Goal: Find specific page/section: Find specific page/section

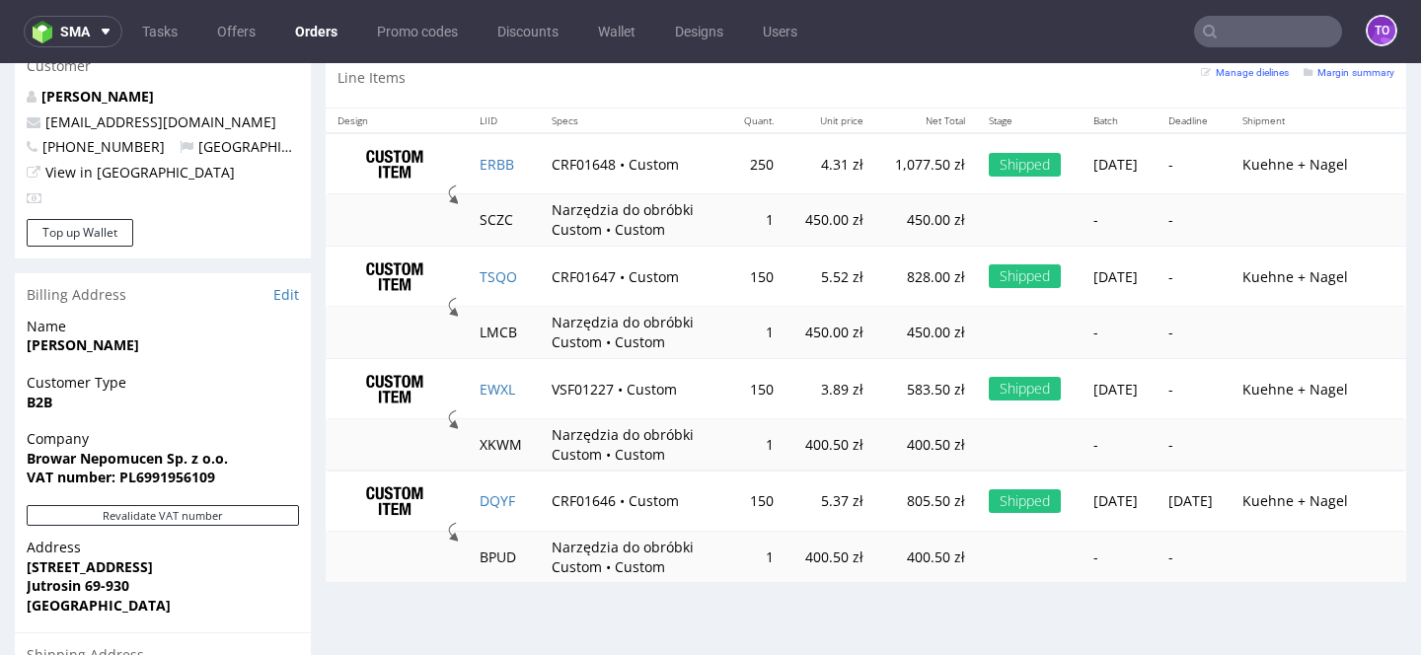
scroll to position [1109, 0]
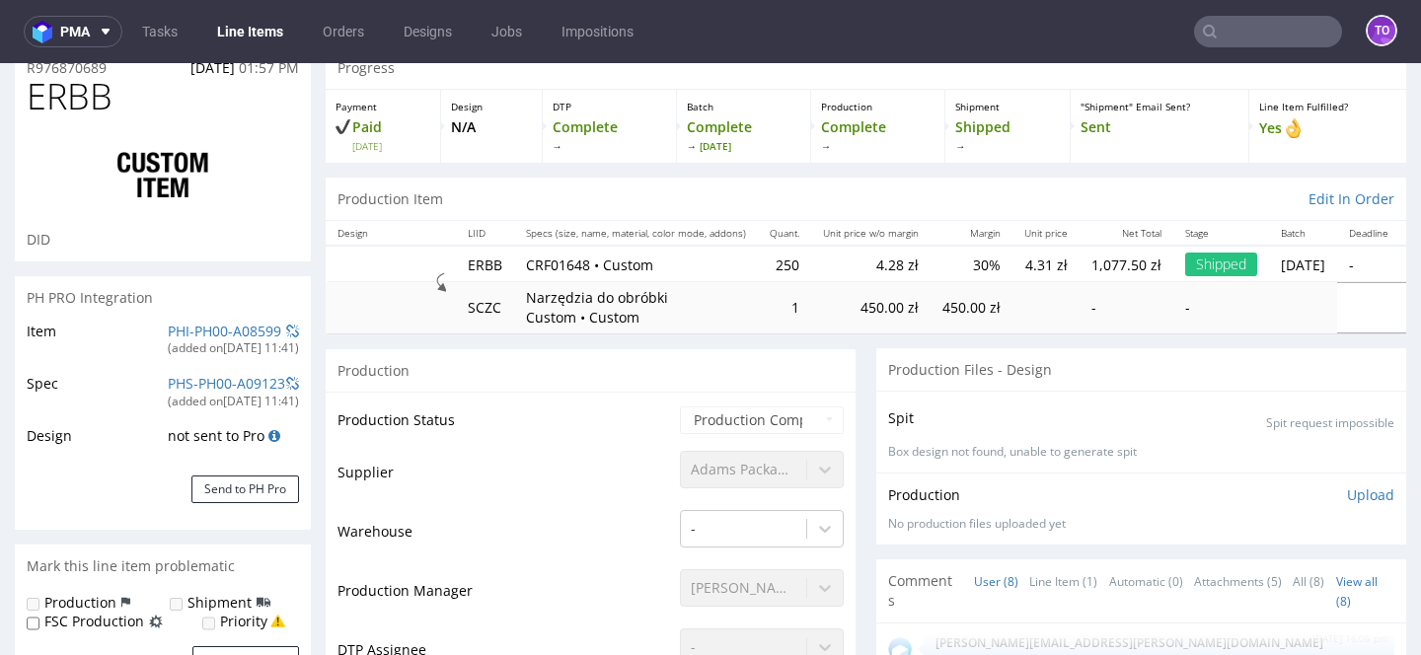
scroll to position [293, 0]
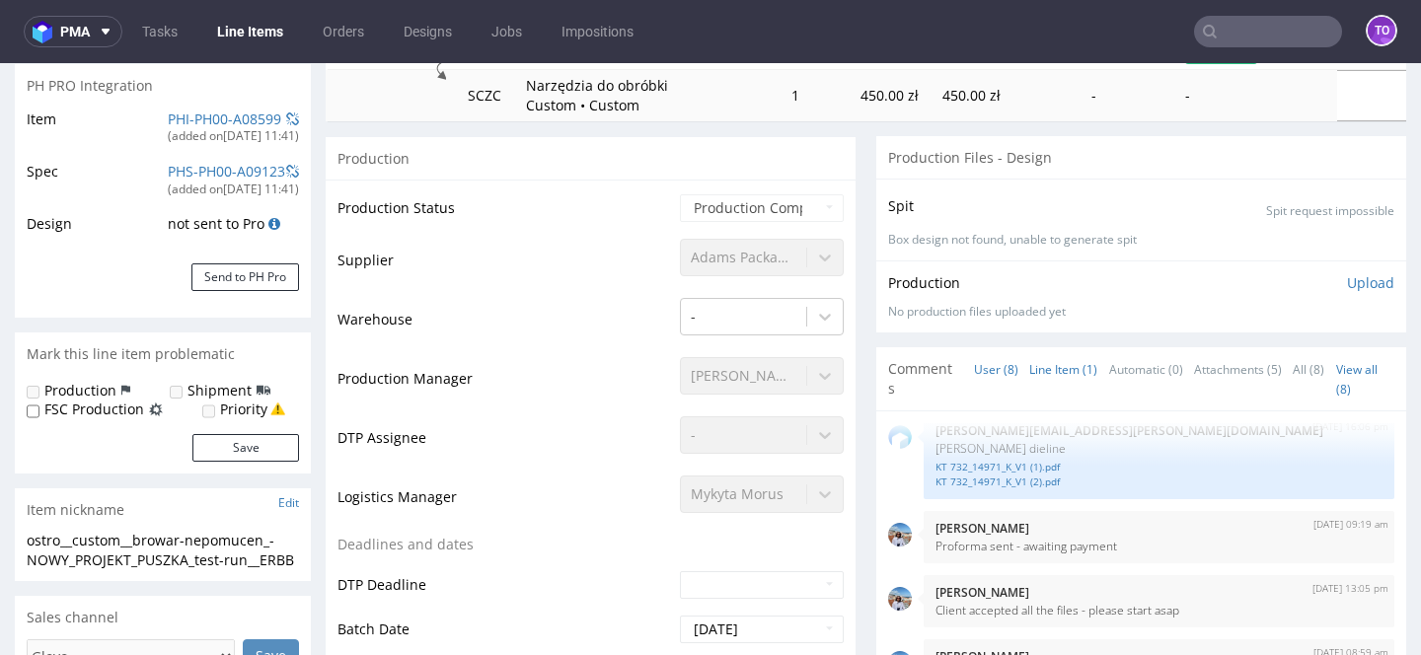
click at [1030, 366] on link "Line Item (1)" at bounding box center [1064, 369] width 68 height 42
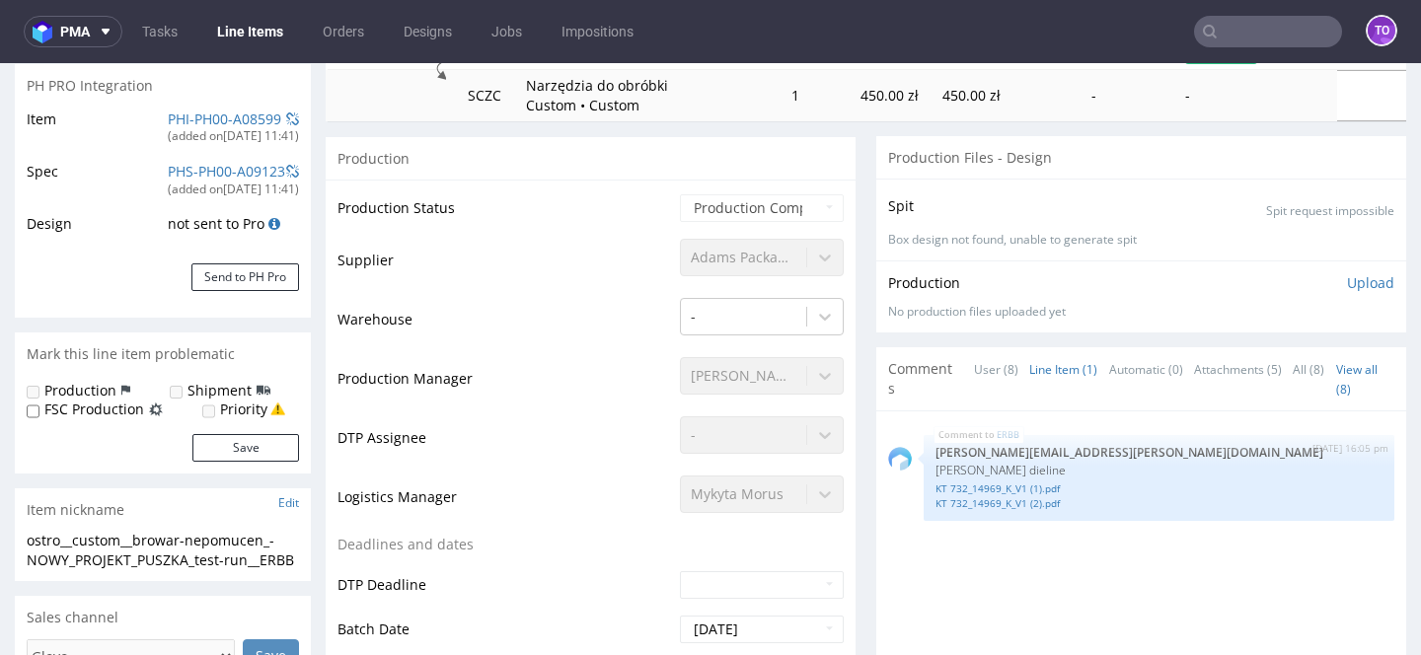
scroll to position [376, 0]
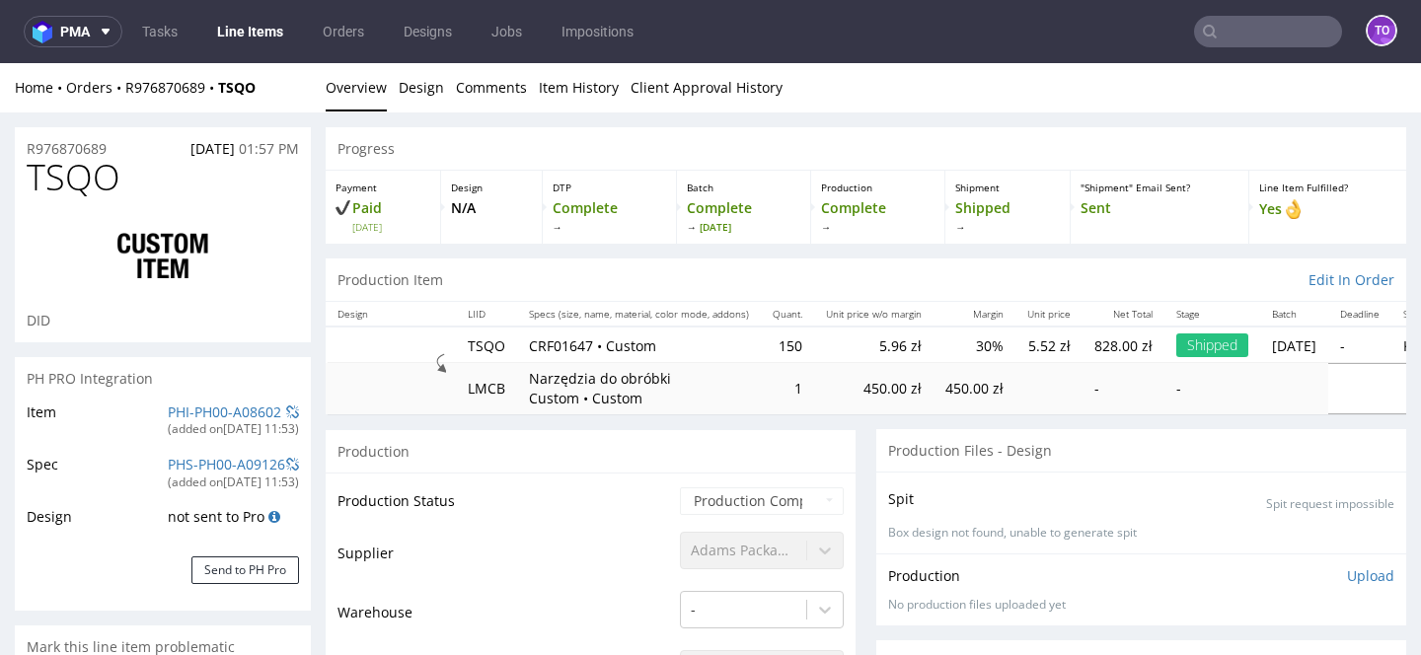
scroll to position [406, 0]
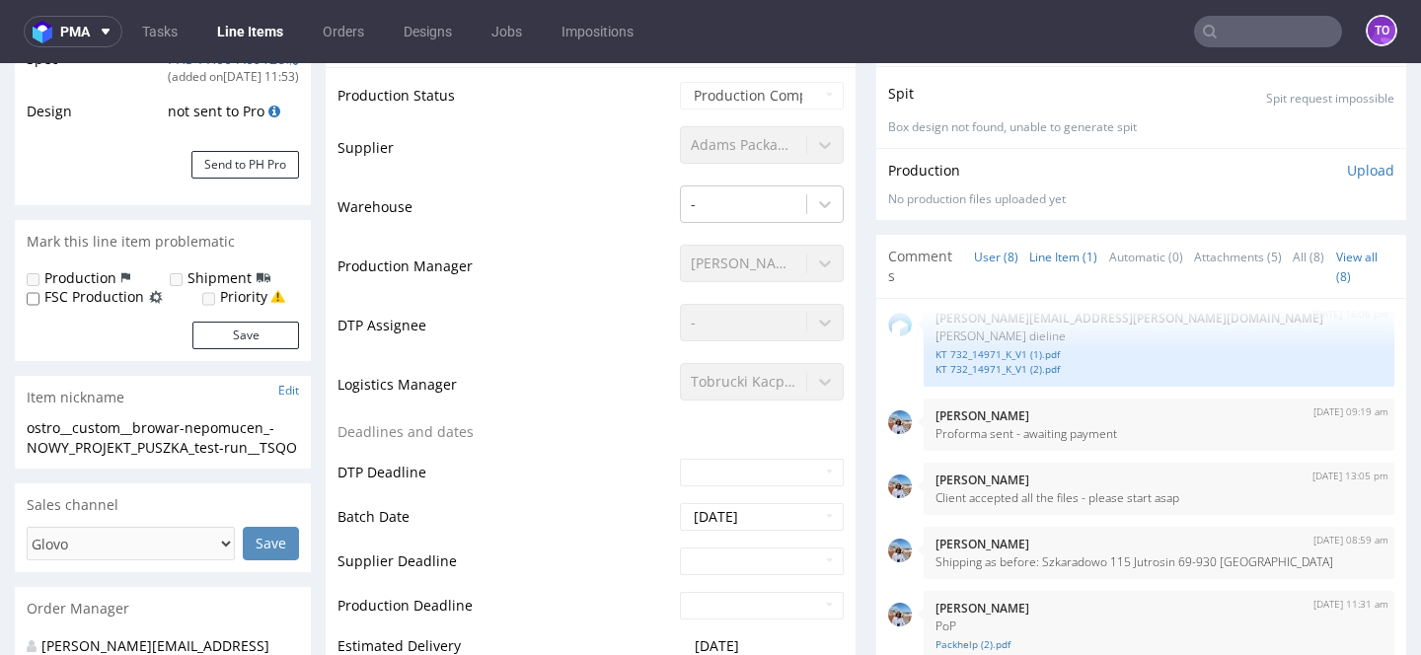
click at [1049, 264] on link "Line Item (1)" at bounding box center [1064, 257] width 68 height 42
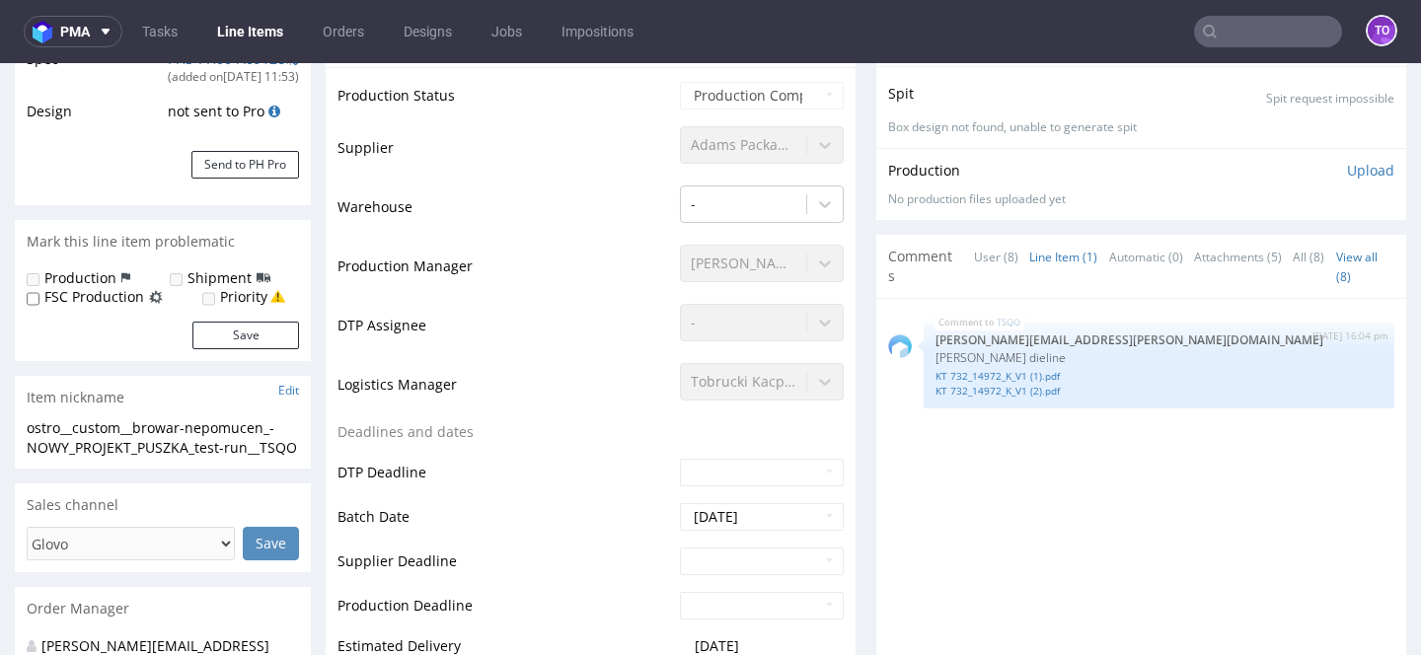
scroll to position [0, 0]
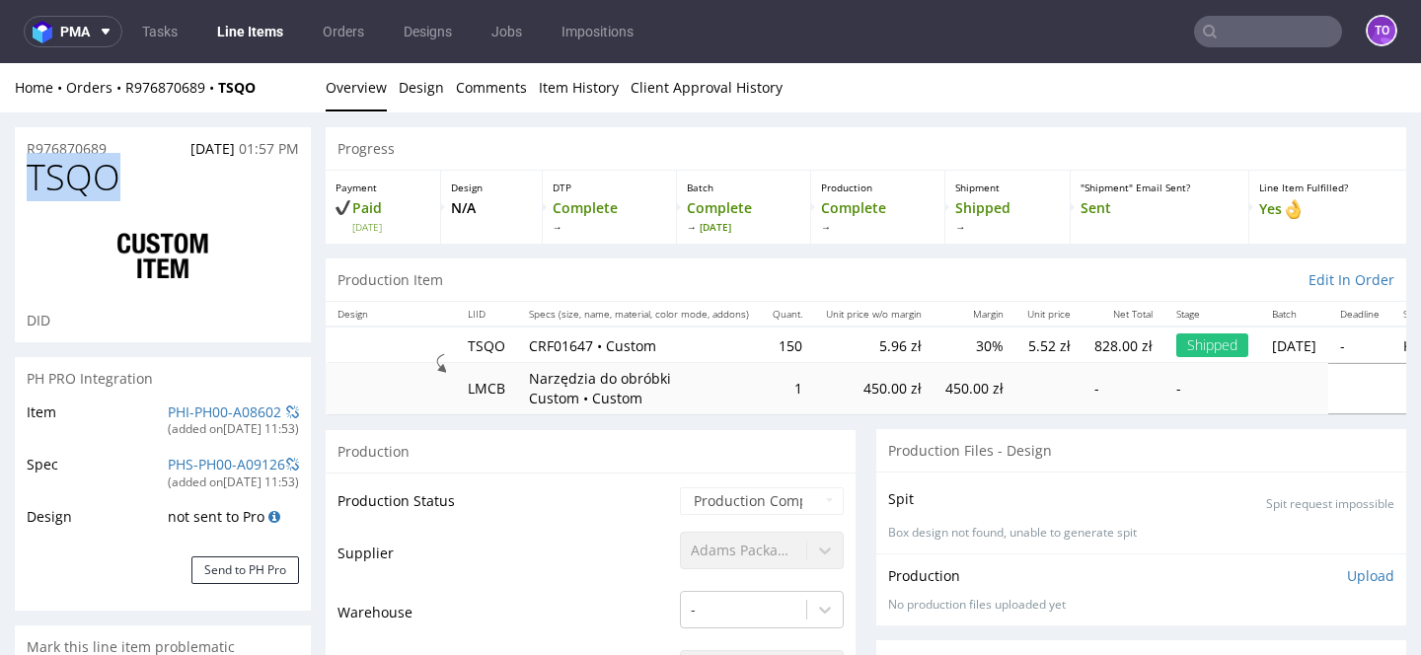
drag, startPoint x: 131, startPoint y: 177, endPoint x: 25, endPoint y: 177, distance: 106.6
click at [25, 177] on div "TSQO DID" at bounding box center [163, 250] width 296 height 185
copy span "TSQO"
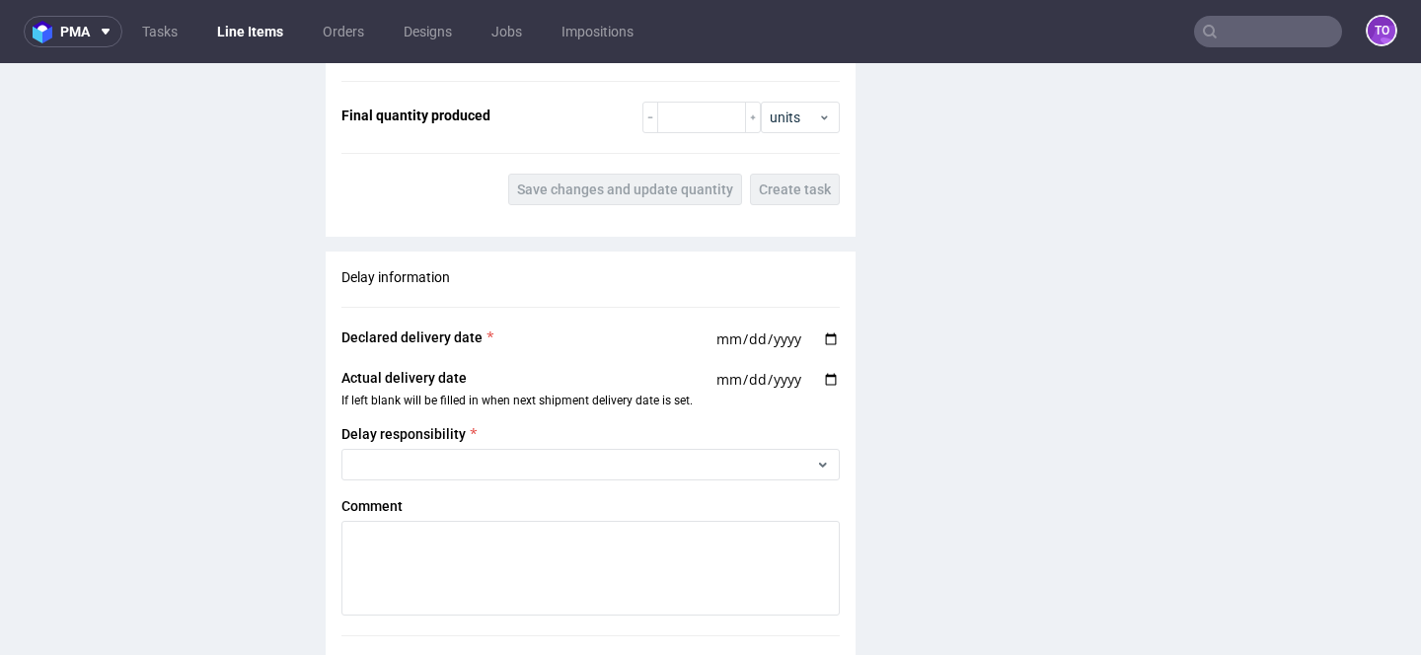
scroll to position [3867, 0]
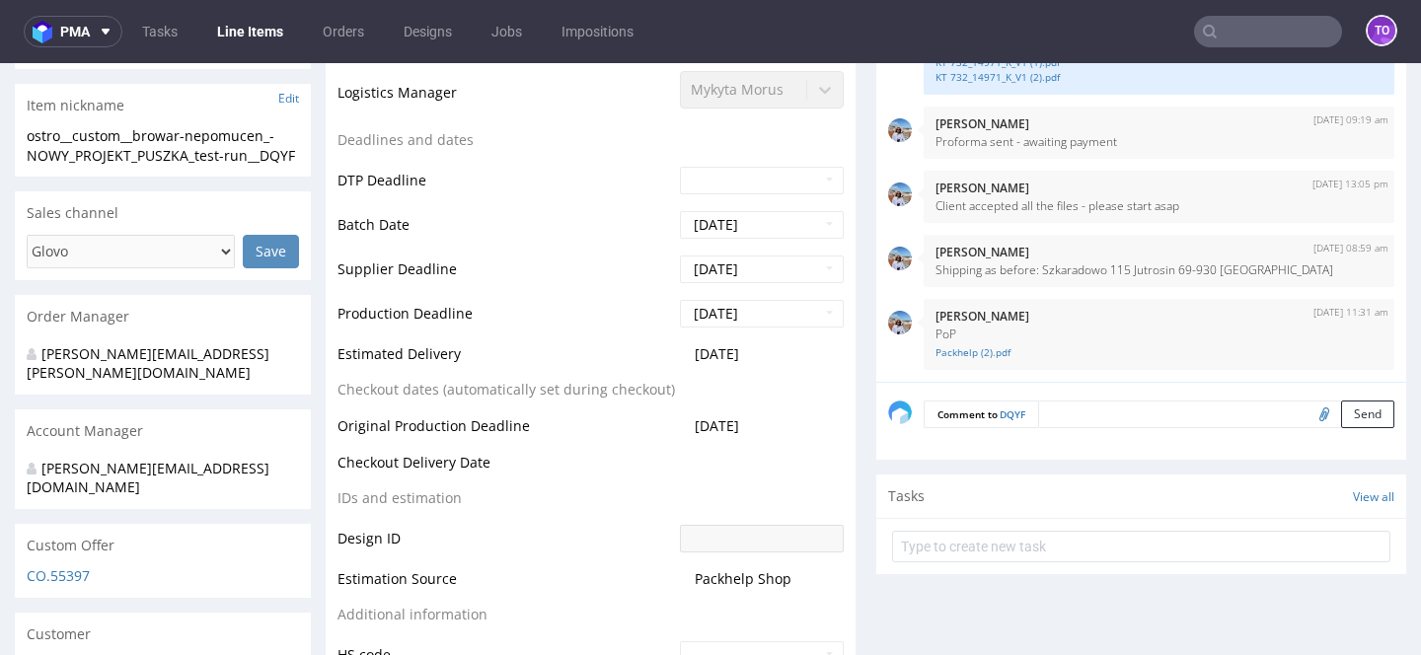
scroll to position [1663, 0]
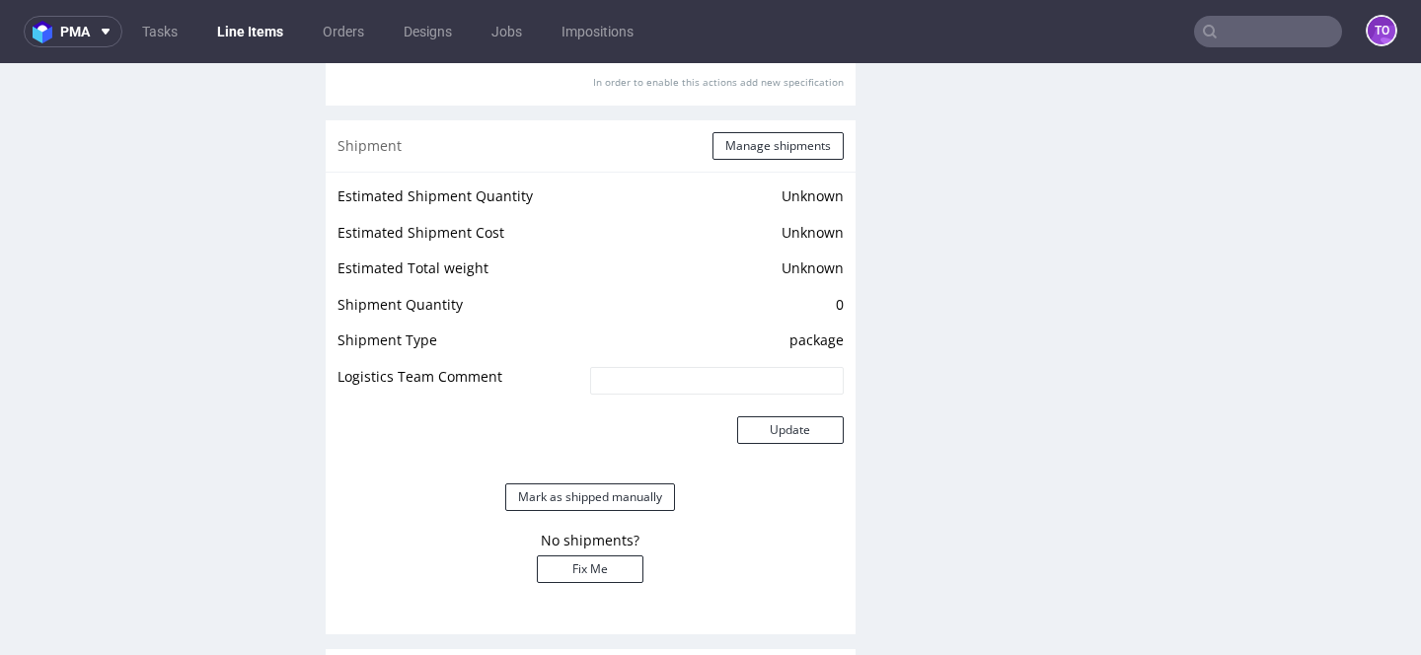
scroll to position [2235, 0]
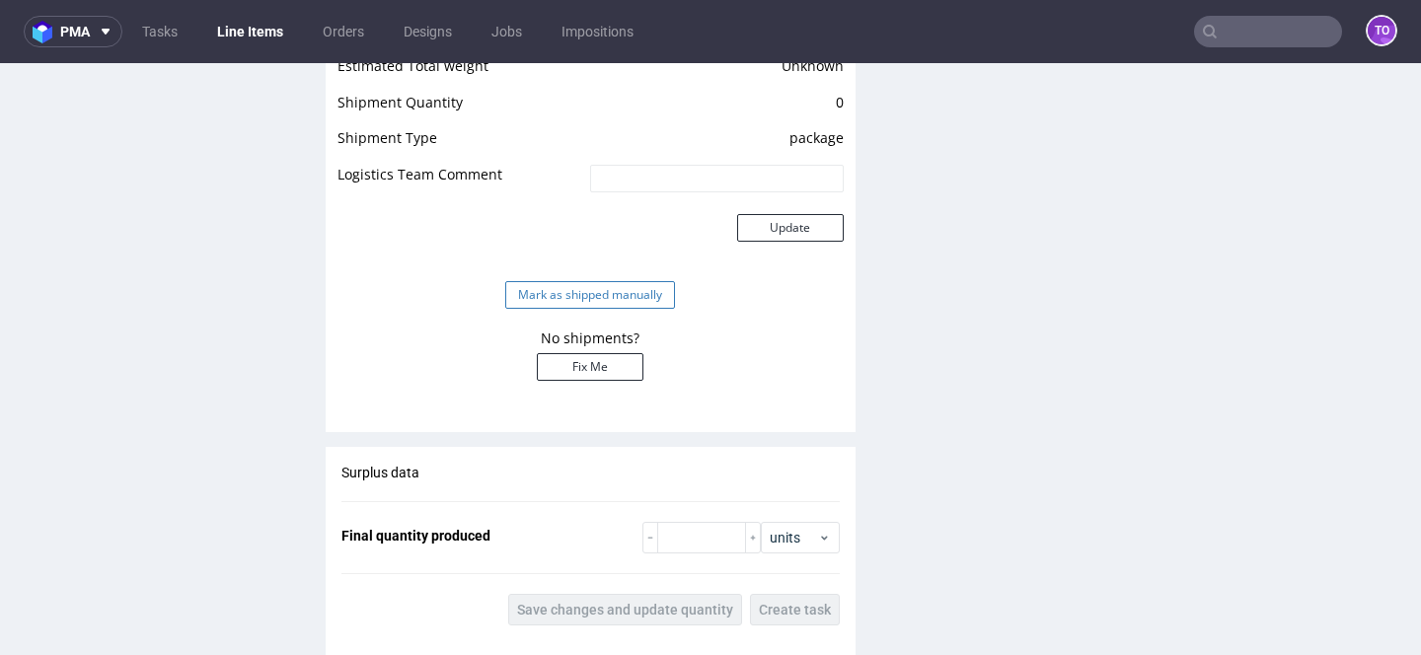
click at [574, 300] on button "Mark as shipped manually" at bounding box center [590, 295] width 170 height 28
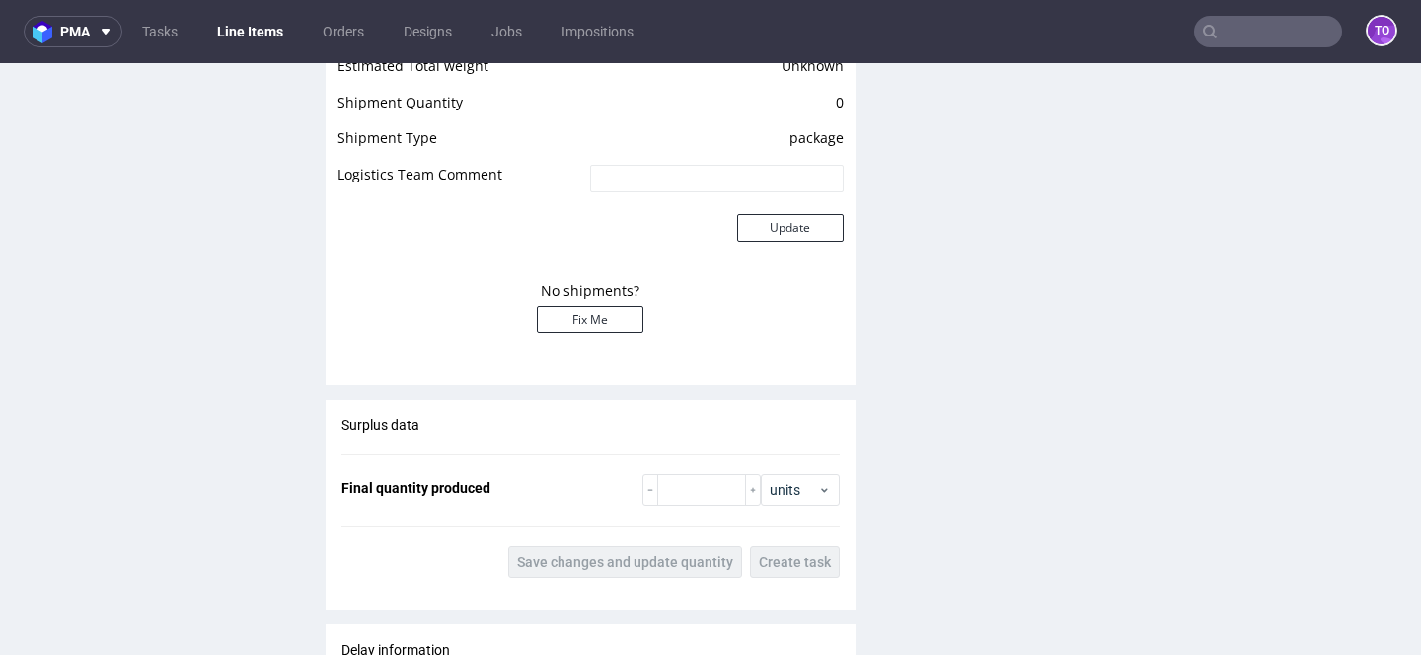
scroll to position [315, 0]
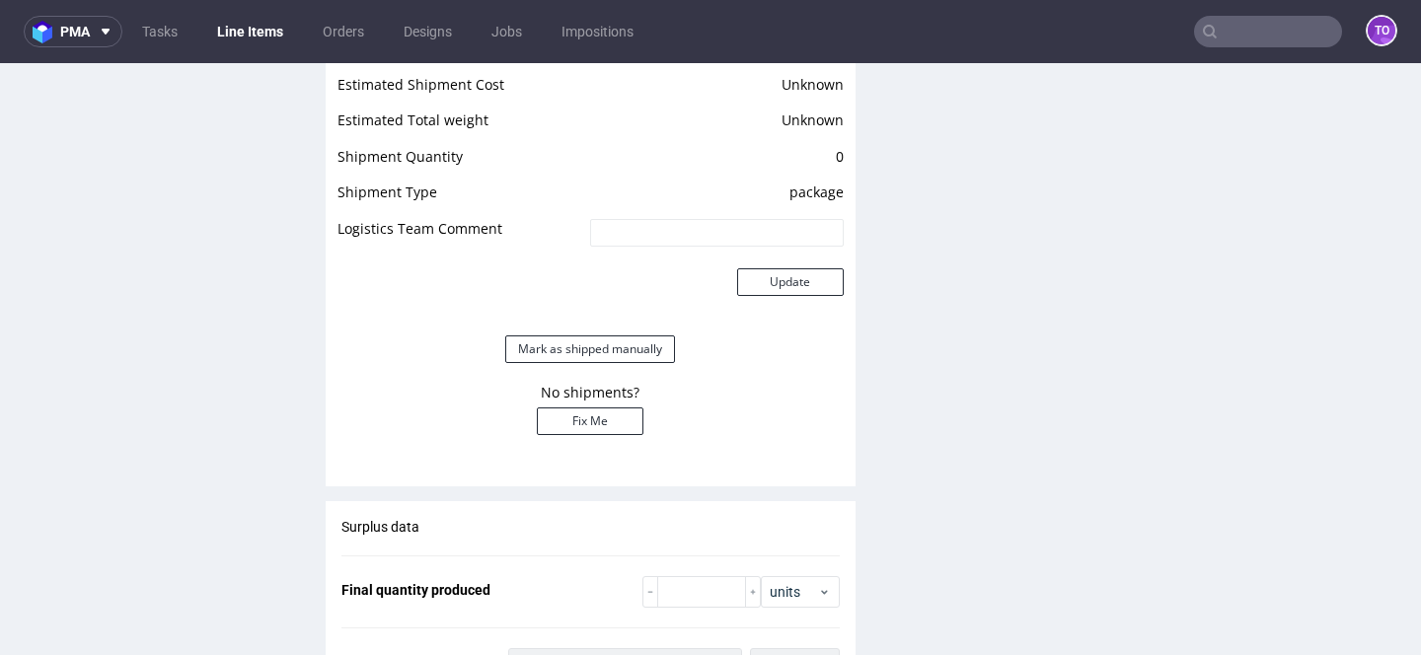
scroll to position [2188, 0]
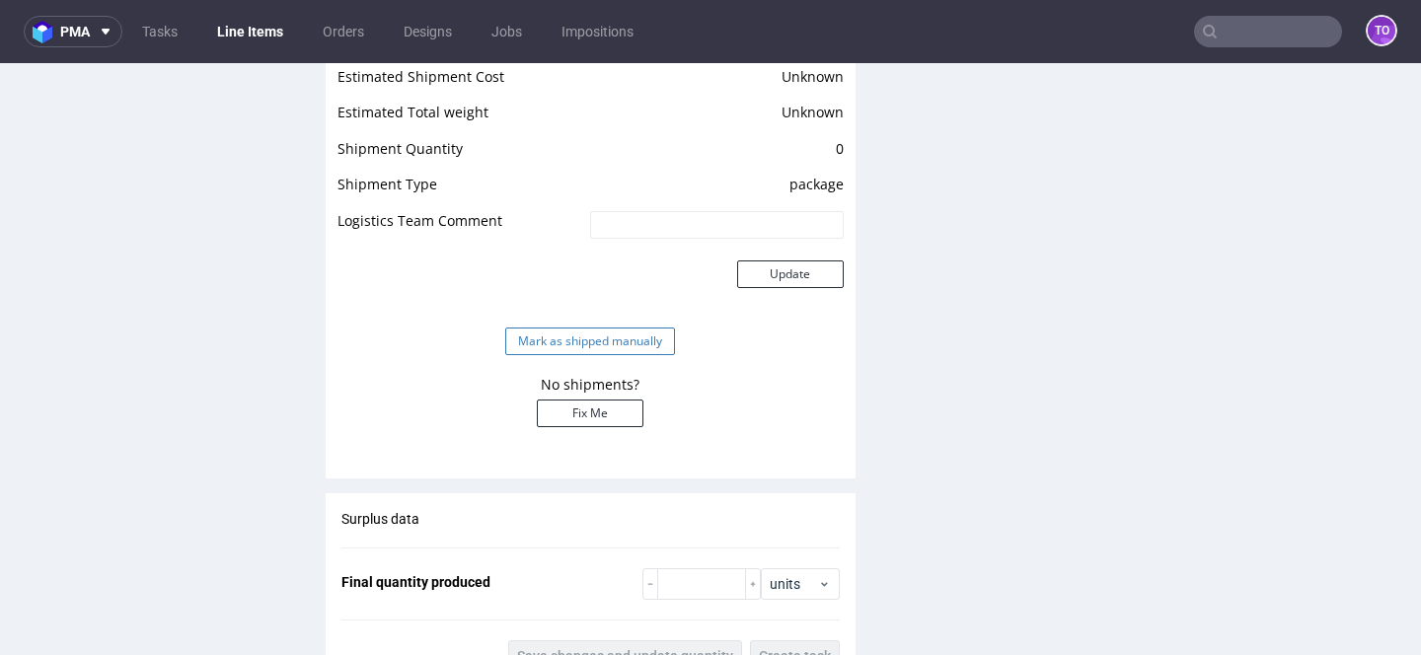
click at [635, 337] on button "Mark as shipped manually" at bounding box center [590, 342] width 170 height 28
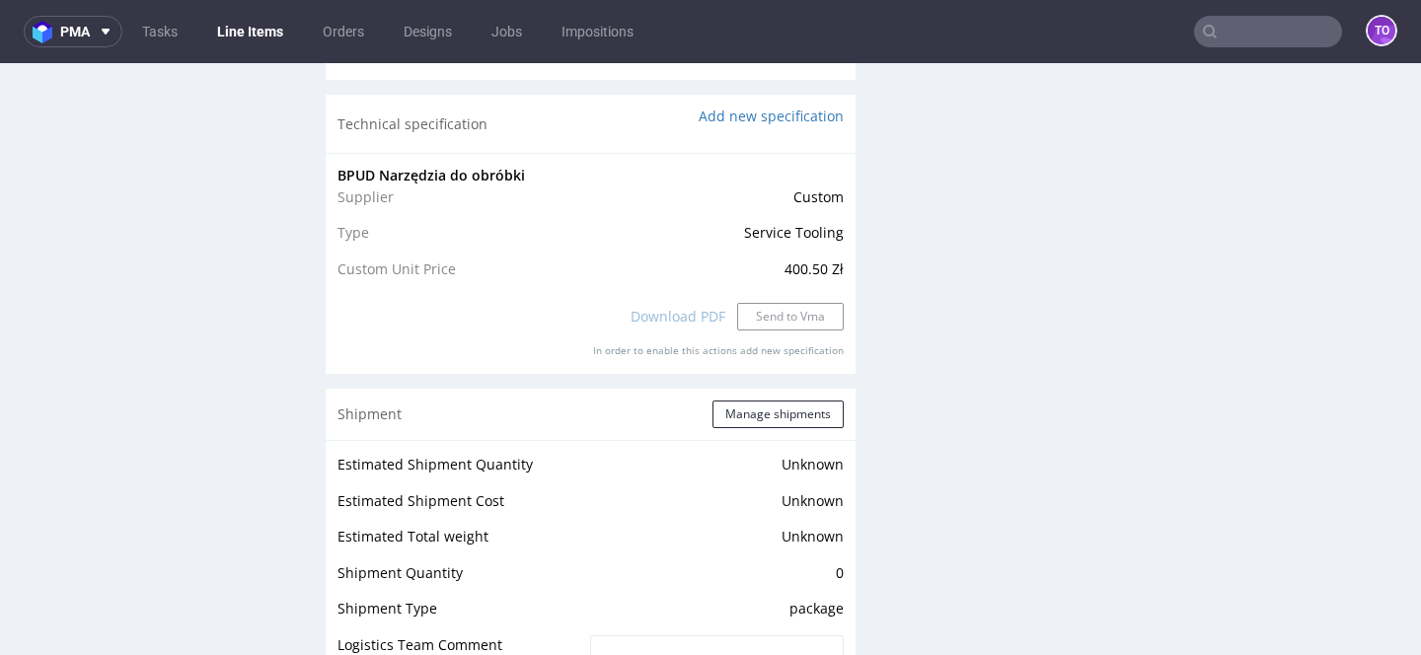
scroll to position [315, 0]
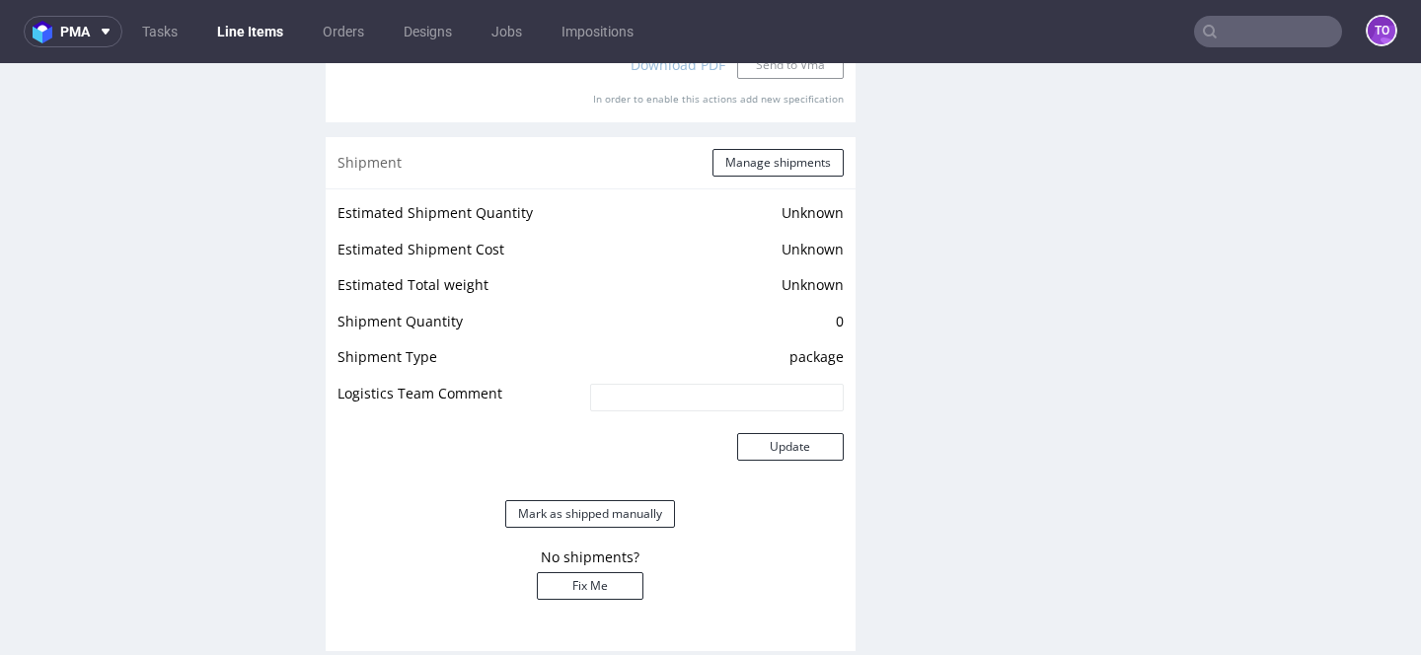
scroll to position [2111, 0]
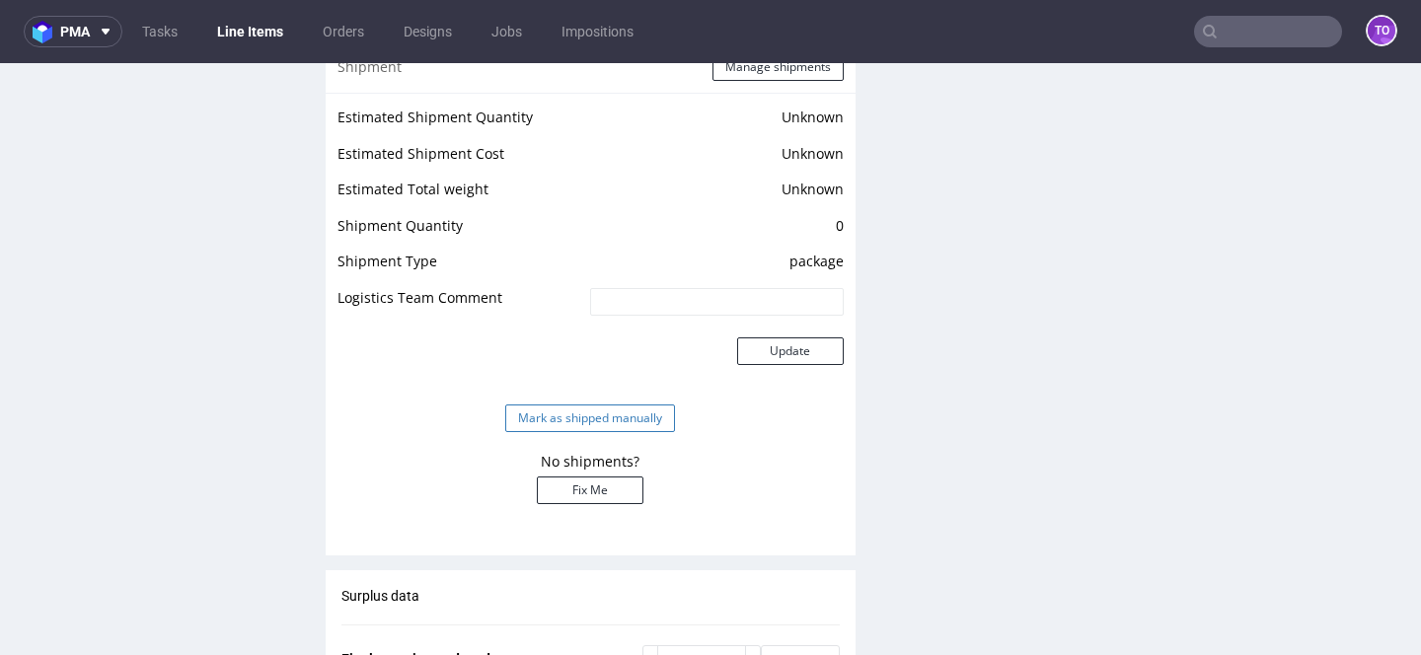
click at [657, 419] on button "Mark as shipped manually" at bounding box center [590, 419] width 170 height 28
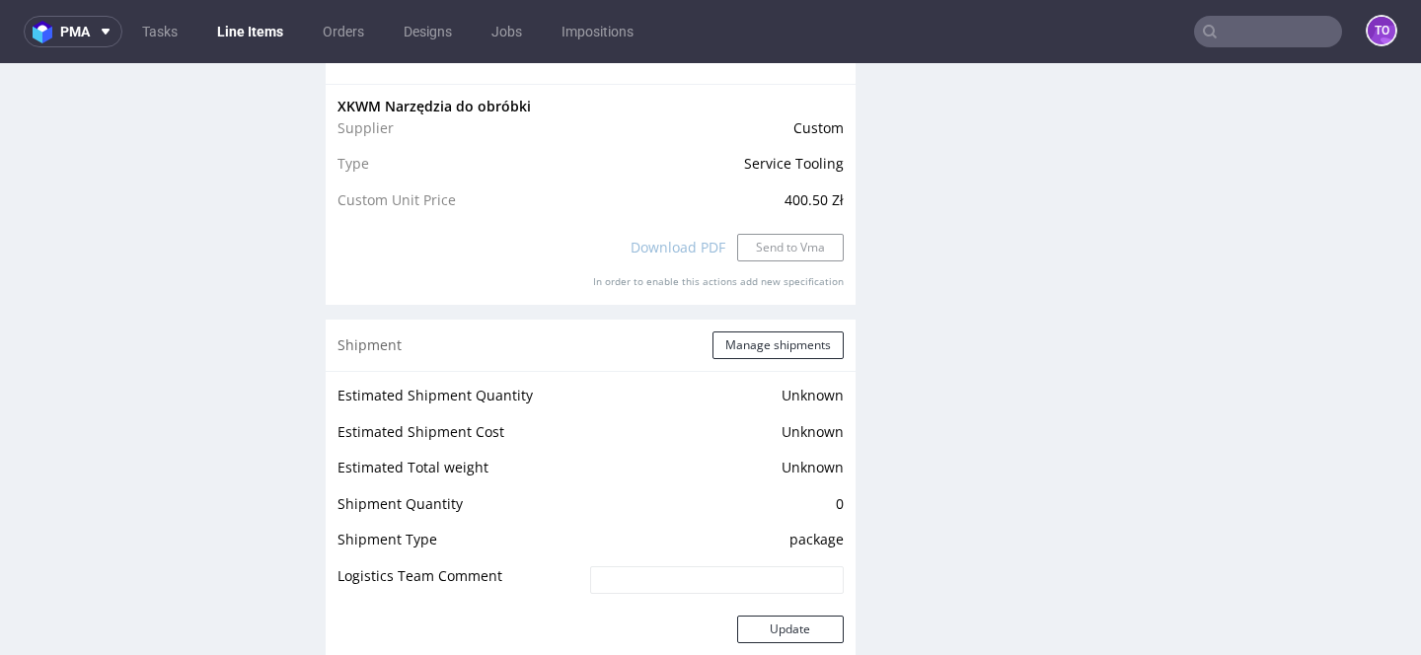
scroll to position [315, 0]
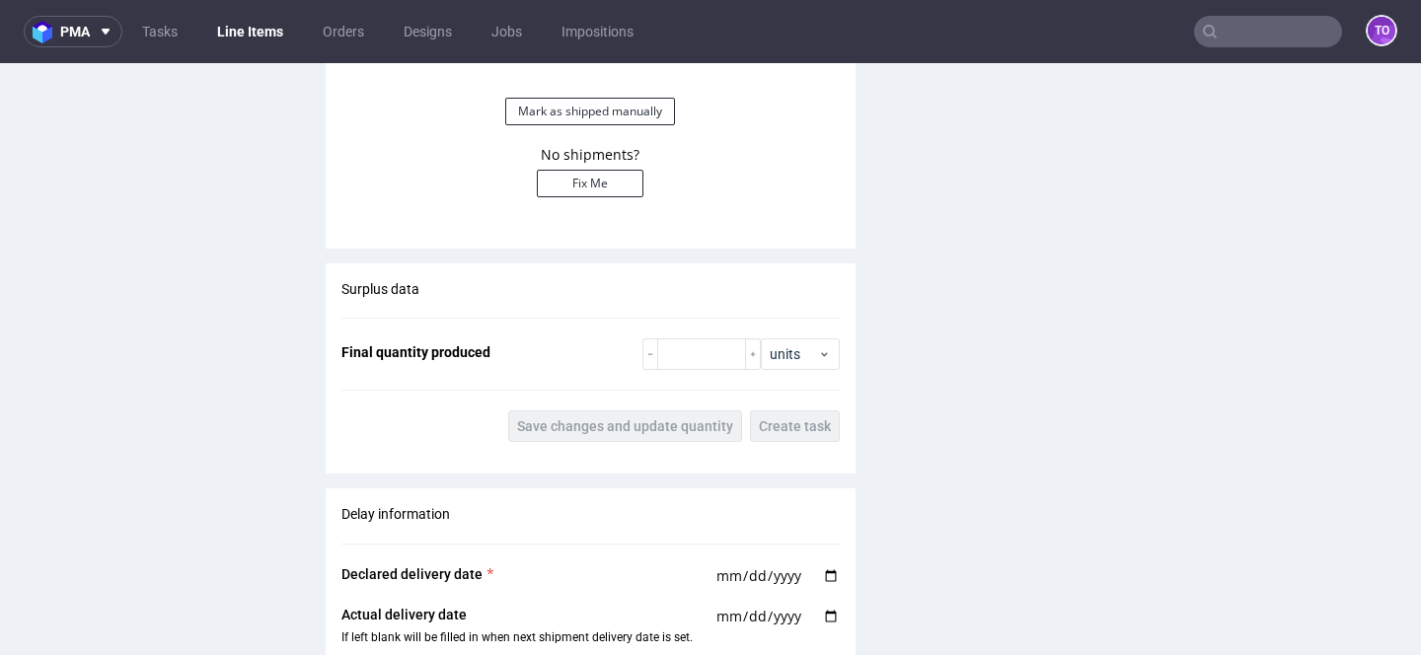
scroll to position [2464, 0]
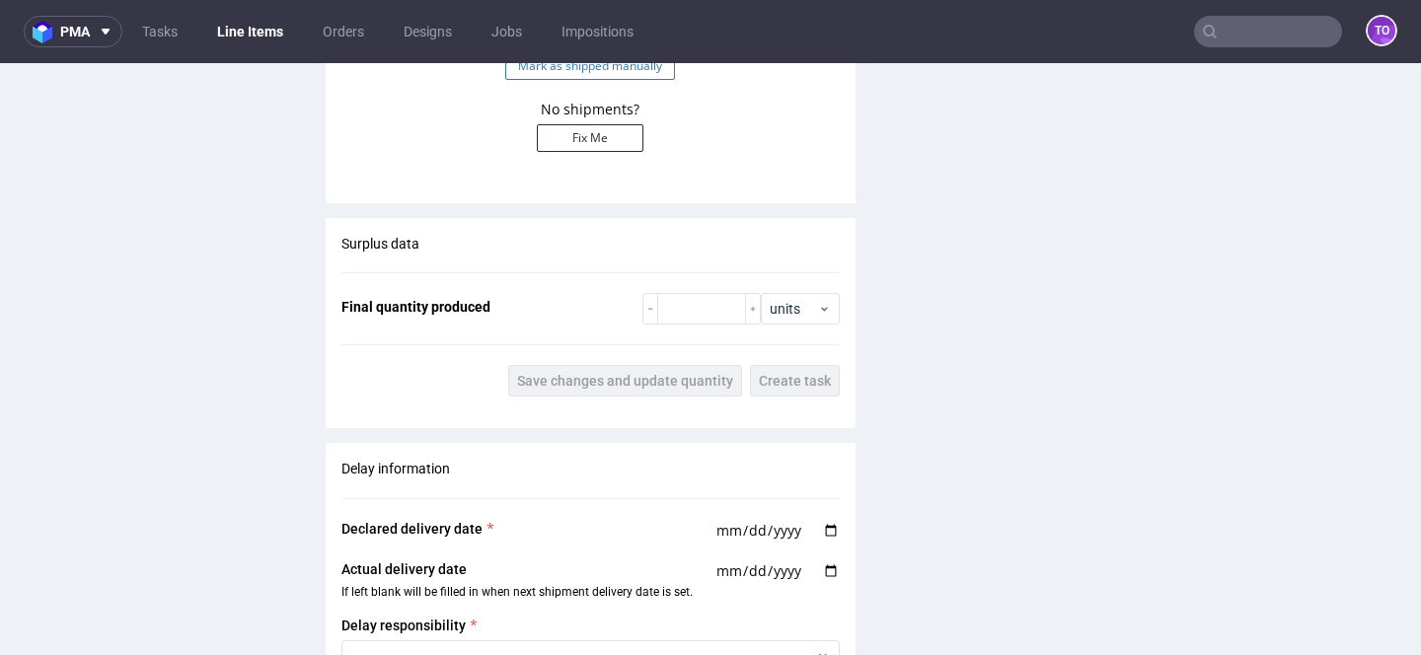
click at [646, 74] on button "Mark as shipped manually" at bounding box center [590, 66] width 170 height 28
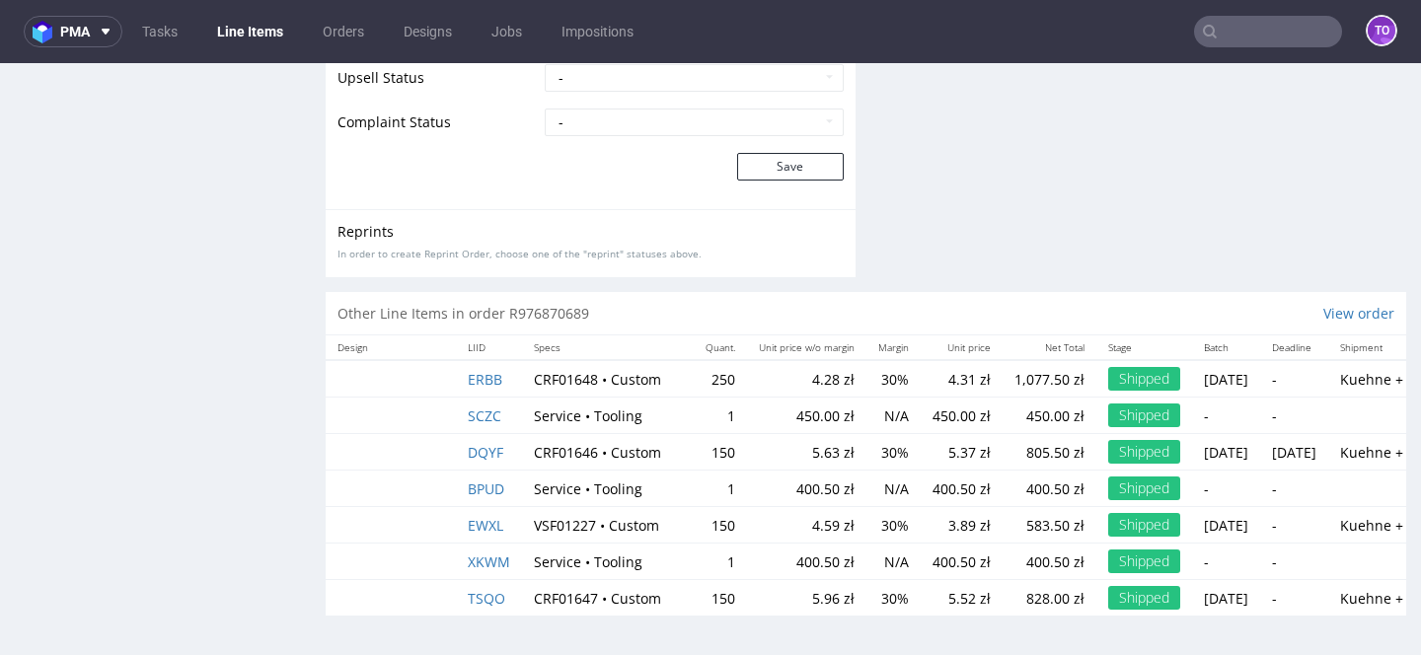
scroll to position [315, 0]
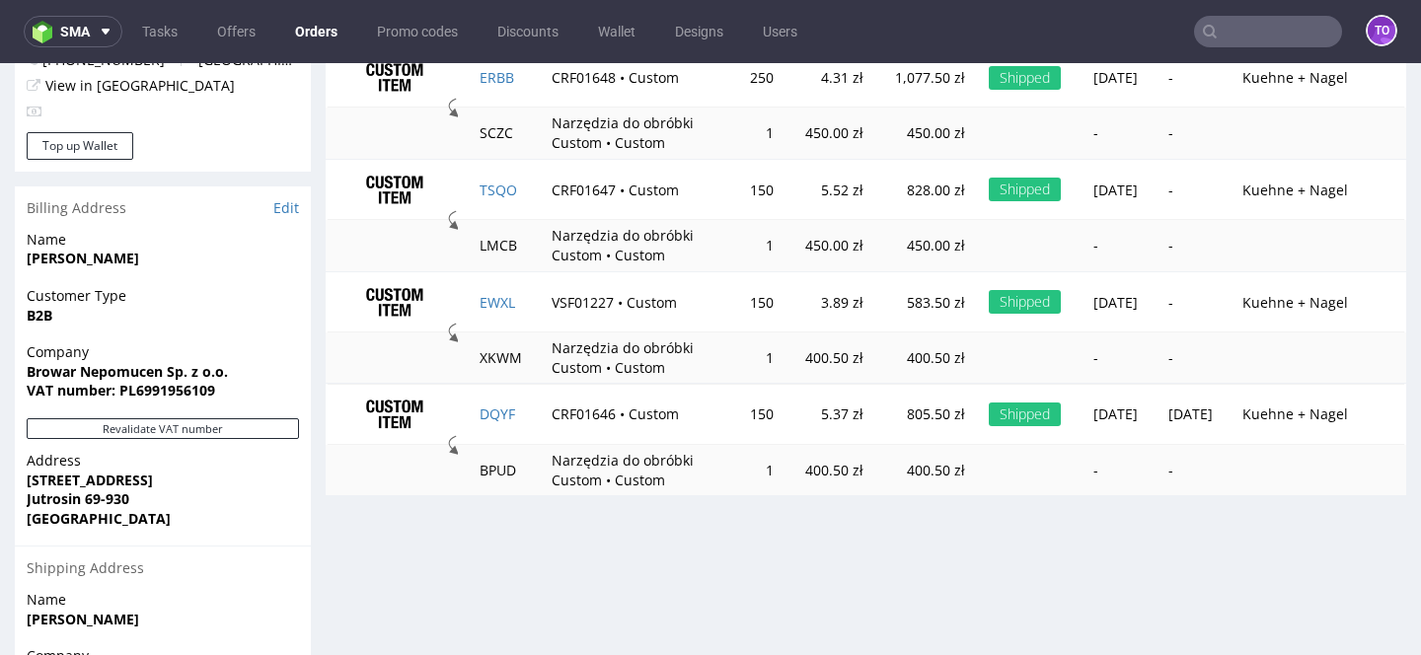
scroll to position [1183, 0]
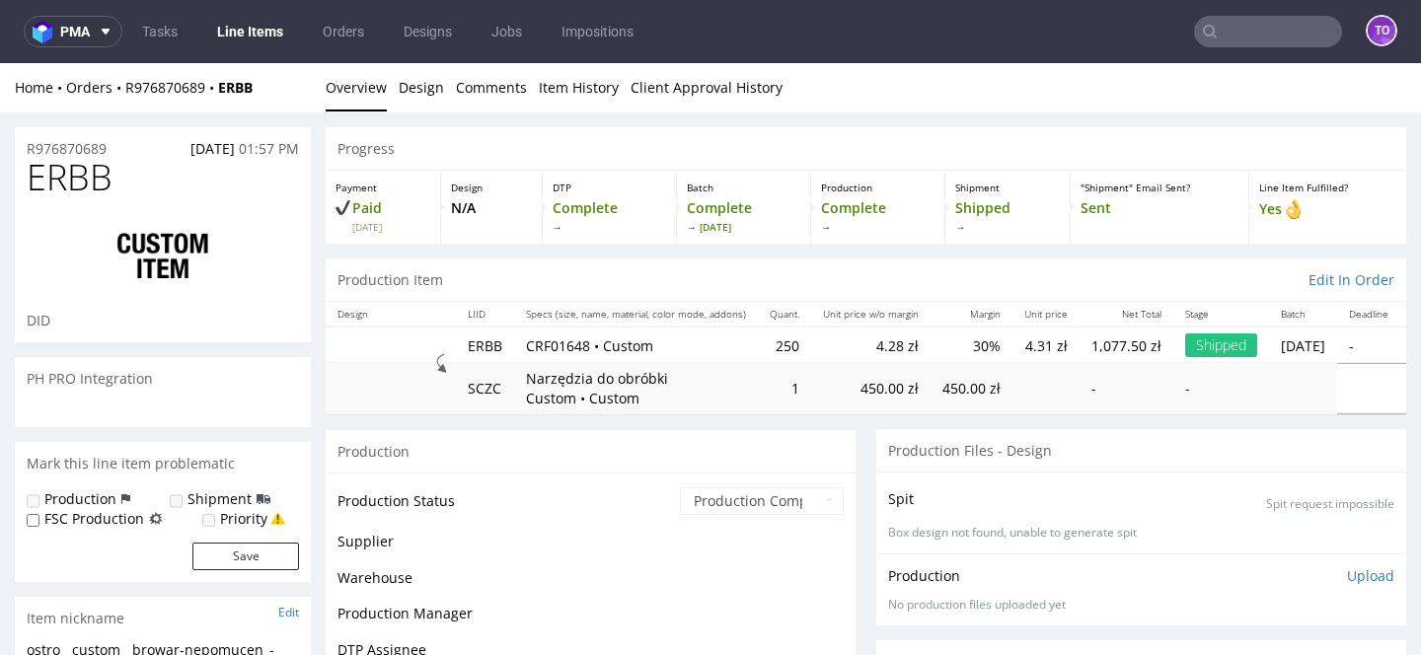
scroll to position [315, 0]
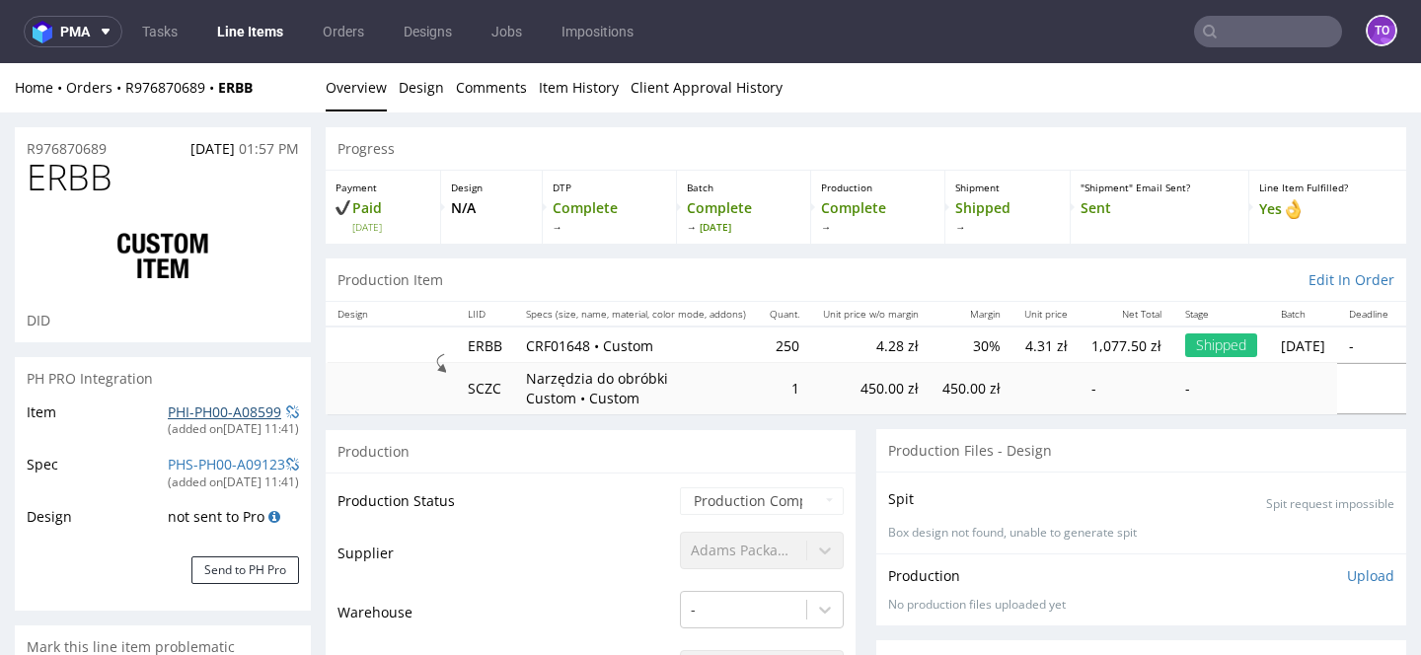
click at [236, 409] on link "PHI-PH00-A08599" at bounding box center [225, 412] width 114 height 19
click at [200, 409] on link "PHI-PH00-A08599" at bounding box center [225, 412] width 114 height 19
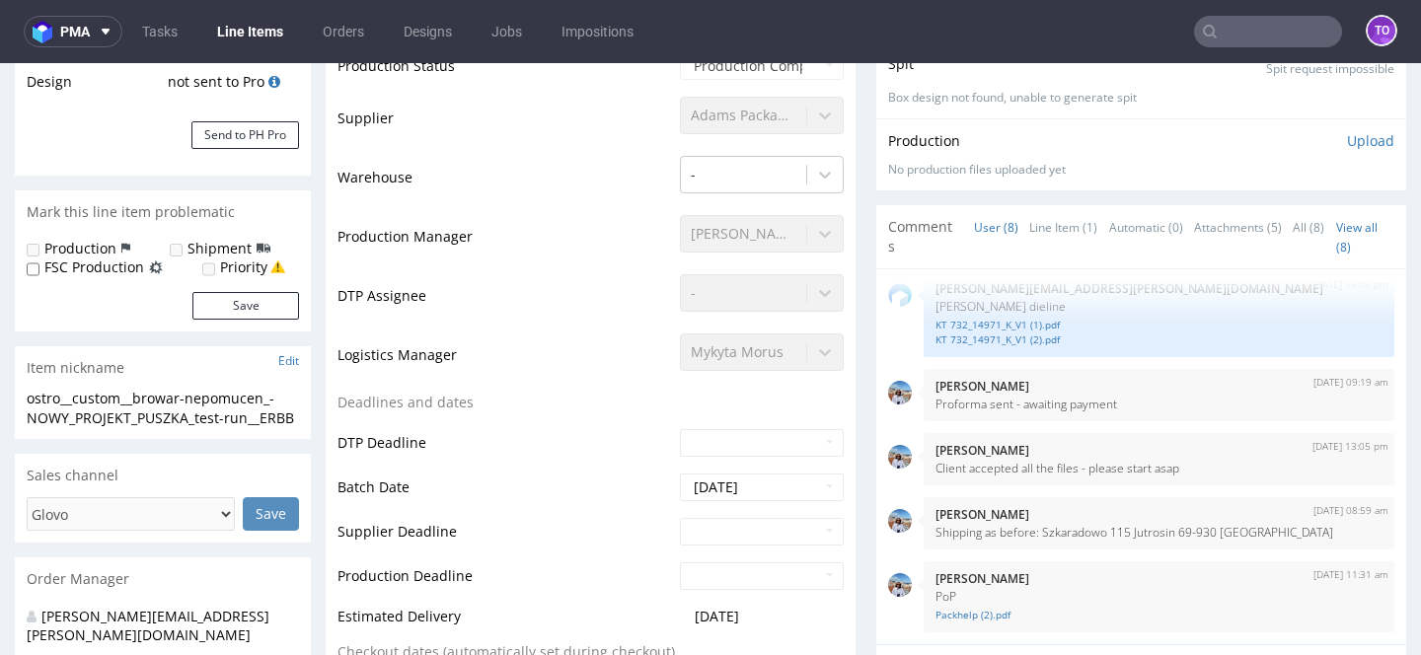
scroll to position [0, 0]
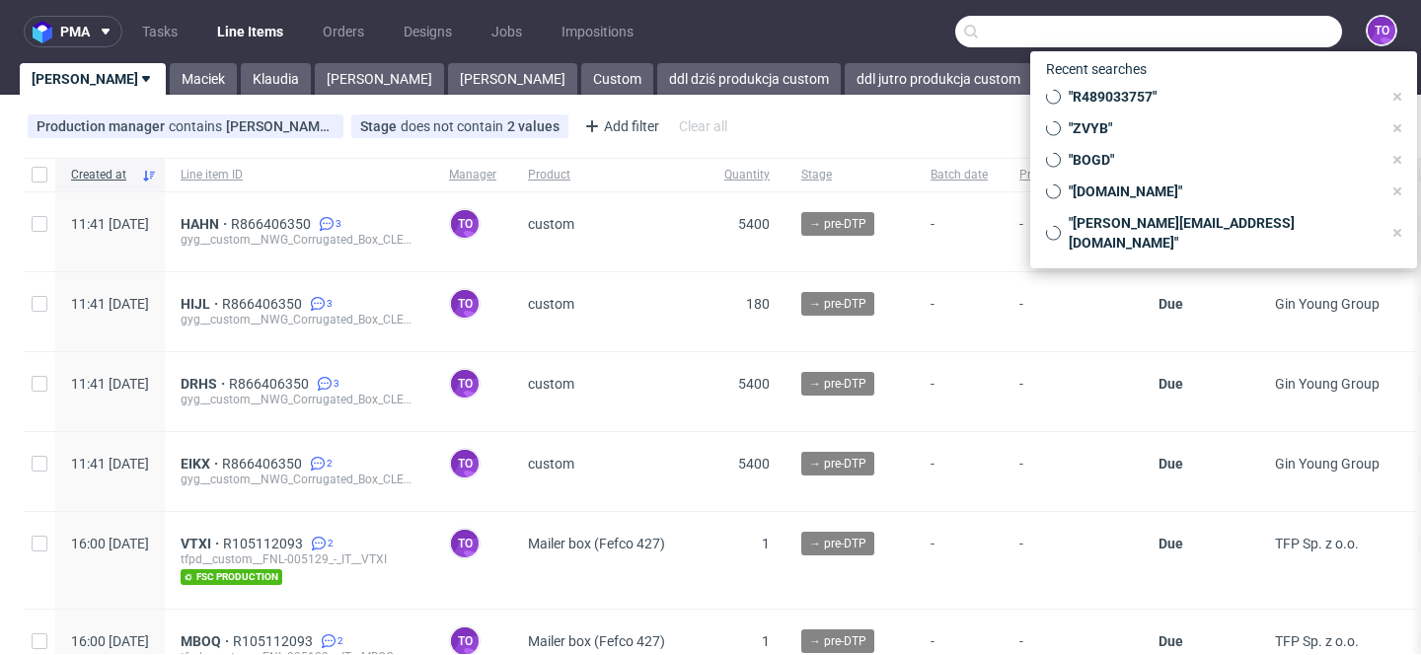
click at [1272, 34] on input "text" at bounding box center [1149, 32] width 387 height 32
paste input "R976870689"
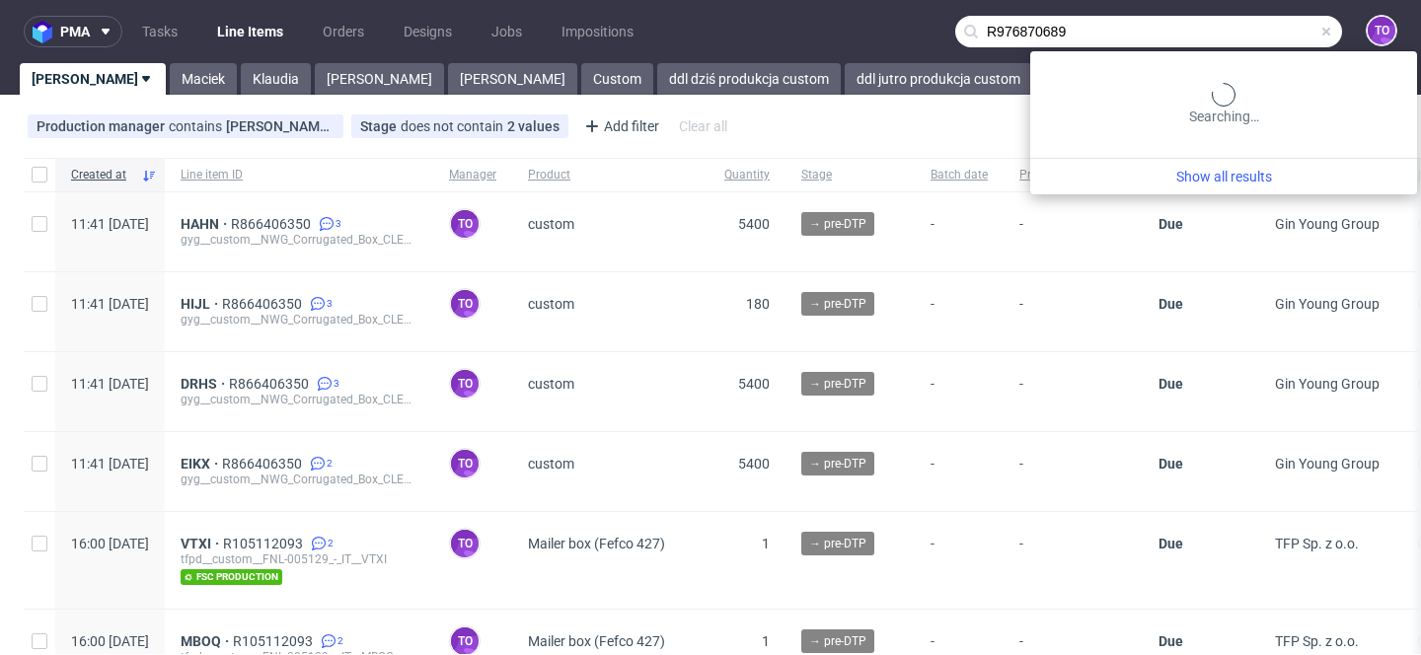
type input "R976870689"
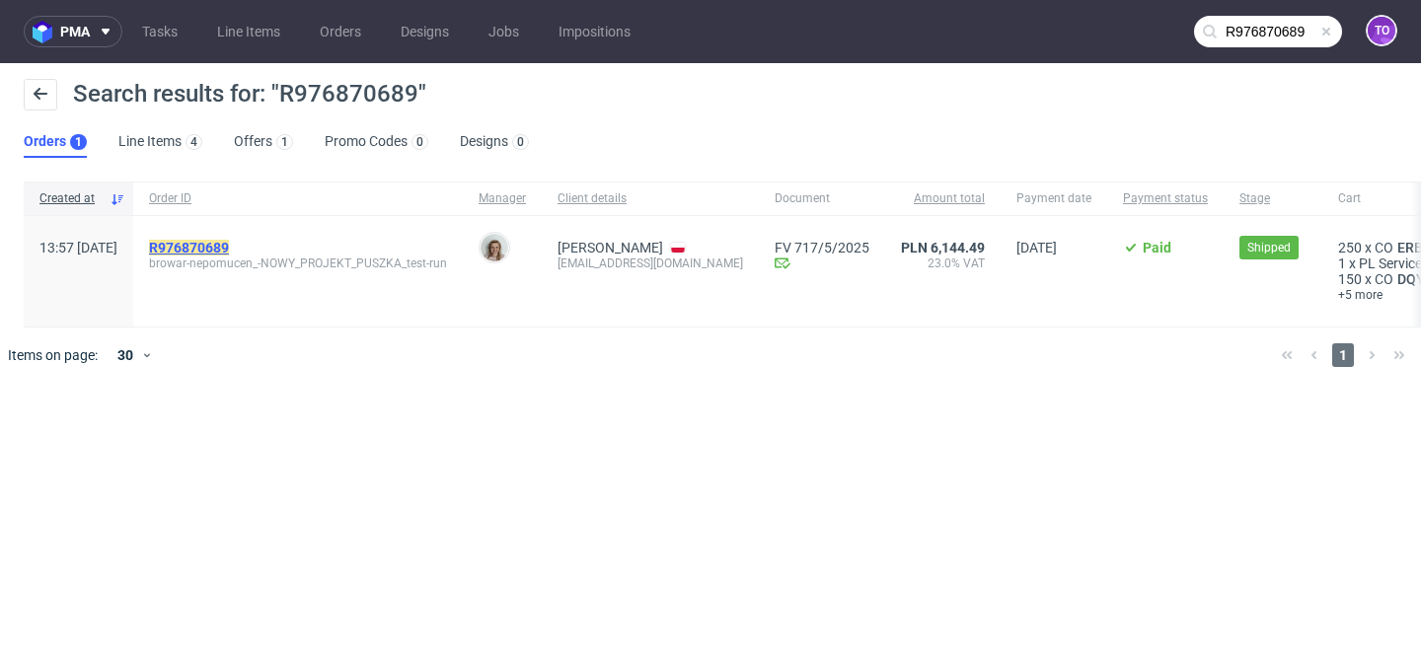
click at [229, 246] on mark "R976870689" at bounding box center [189, 248] width 80 height 16
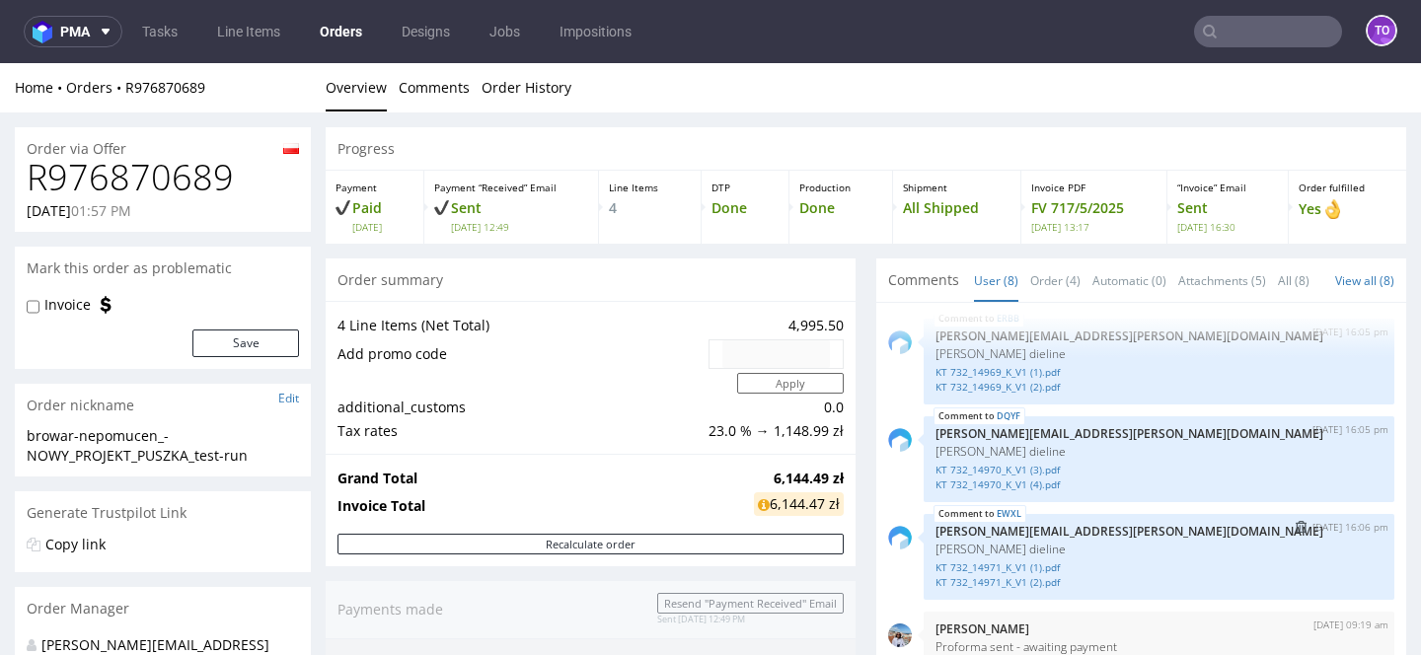
scroll to position [132, 0]
